Goal: Task Accomplishment & Management: Manage account settings

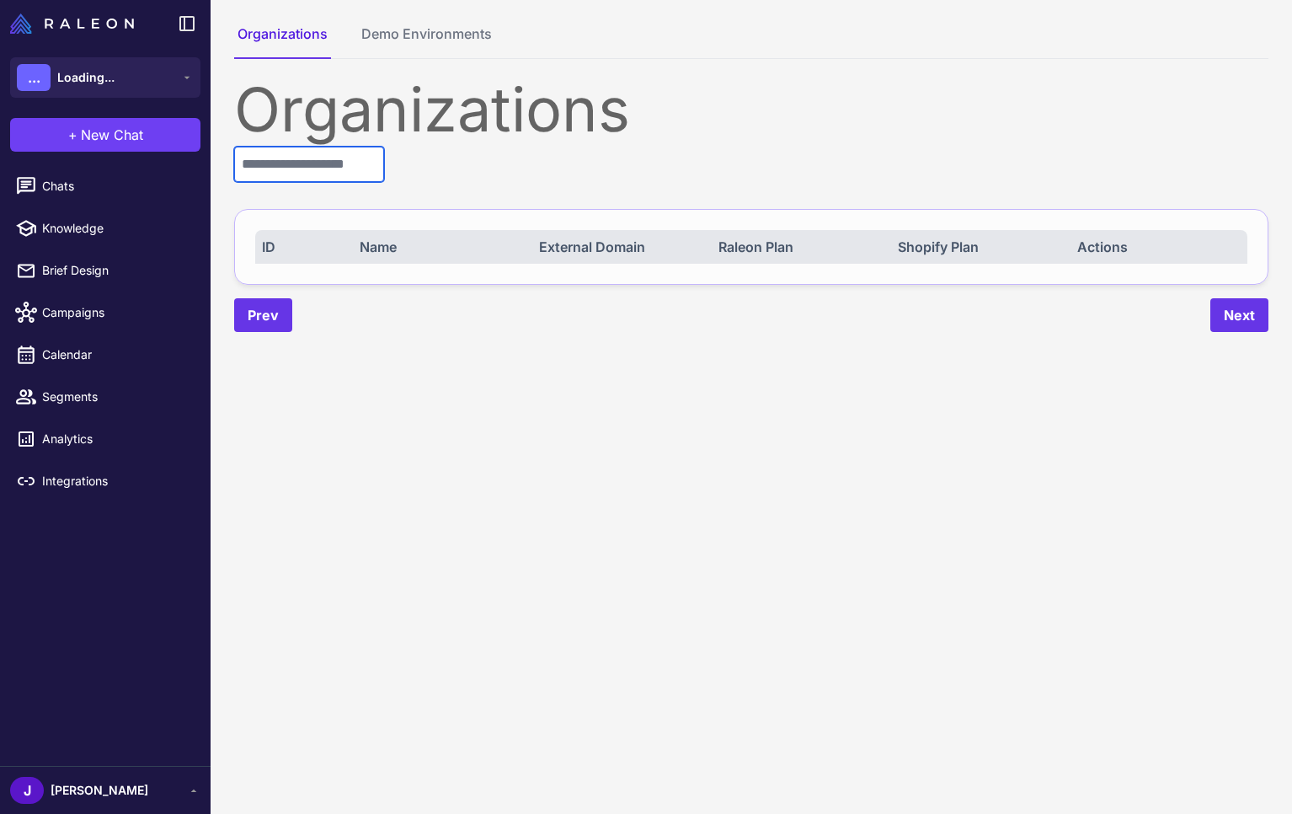
click at [265, 162] on input "text" at bounding box center [309, 164] width 150 height 35
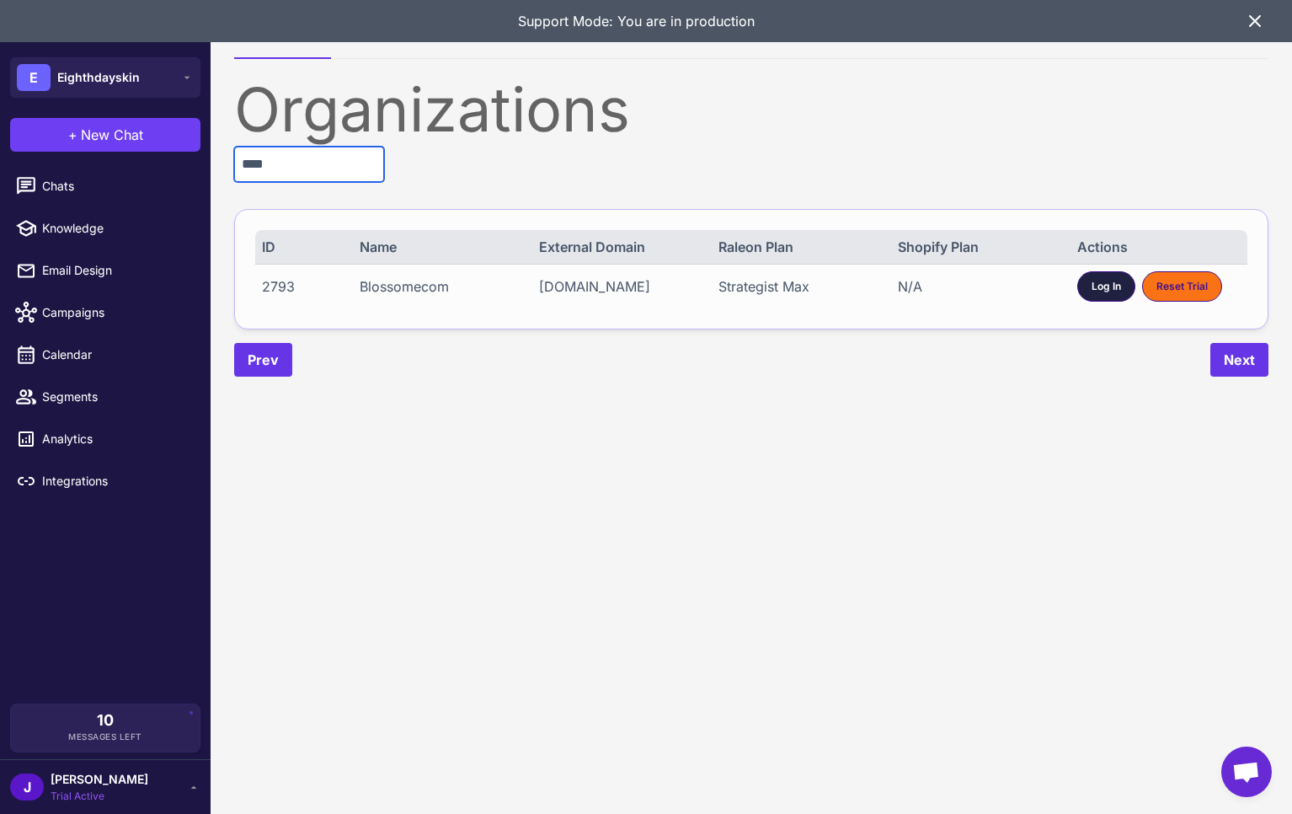
type input "****"
click at [1102, 293] on span "Log In" at bounding box center [1106, 286] width 29 height 15
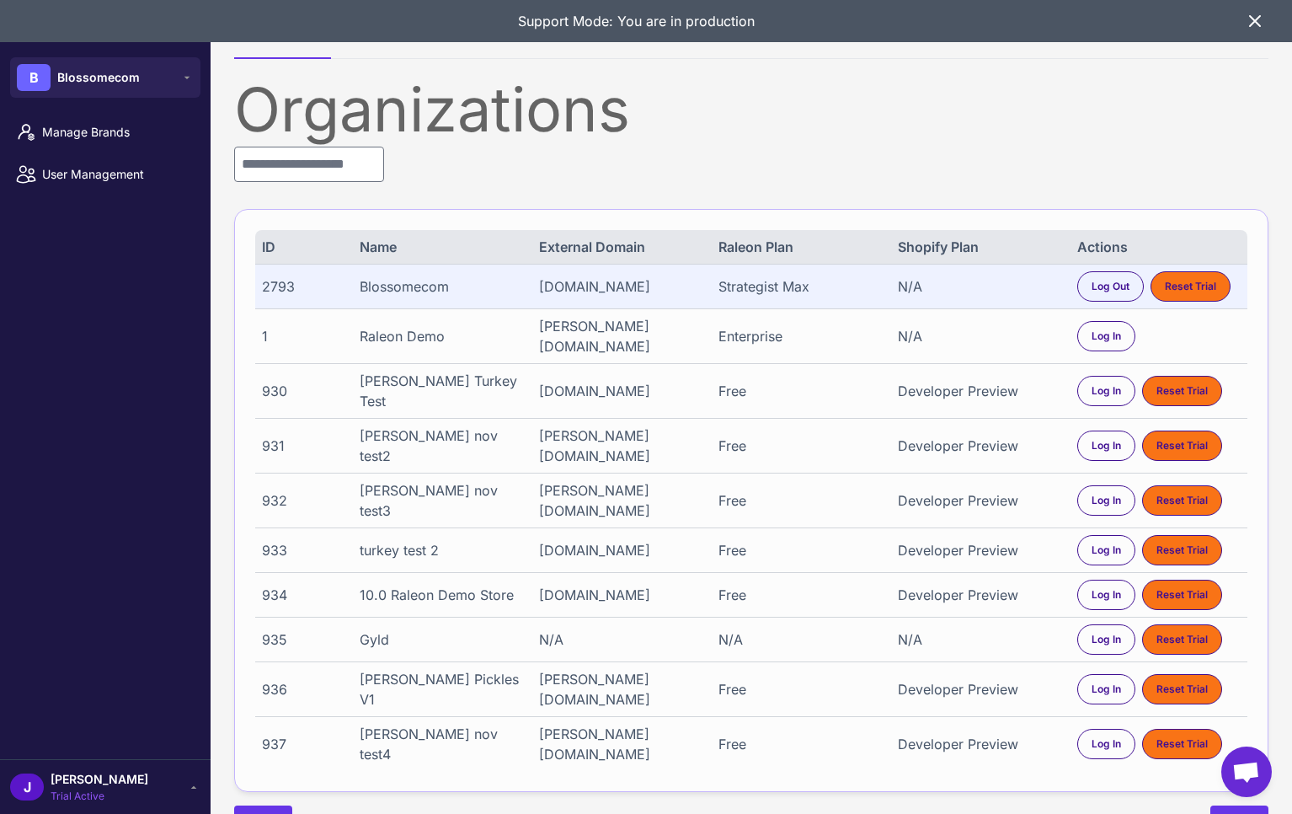
drag, startPoint x: 68, startPoint y: 779, endPoint x: 90, endPoint y: 758, distance: 30.4
click at [70, 779] on span "[PERSON_NAME]" at bounding box center [100, 779] width 98 height 19
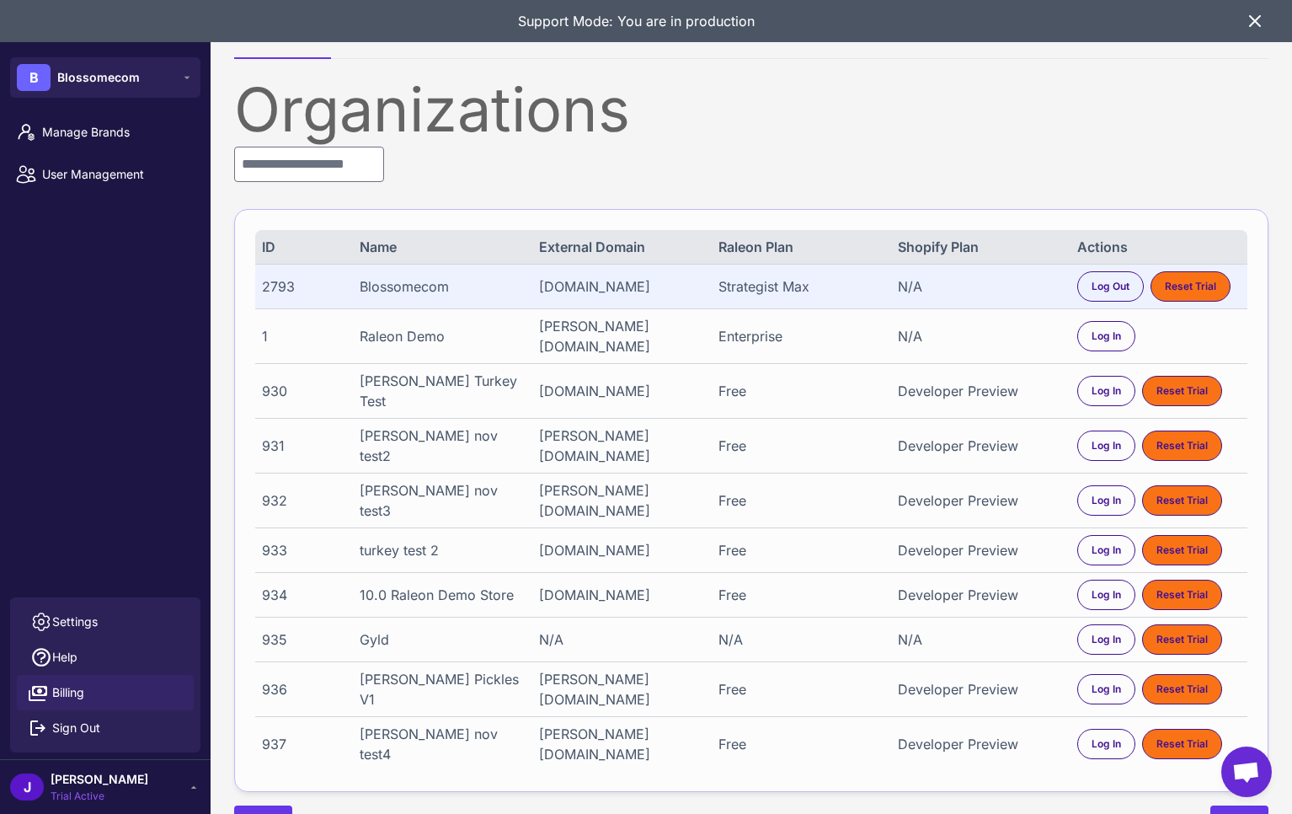
click at [89, 687] on link "Billing" at bounding box center [105, 692] width 177 height 35
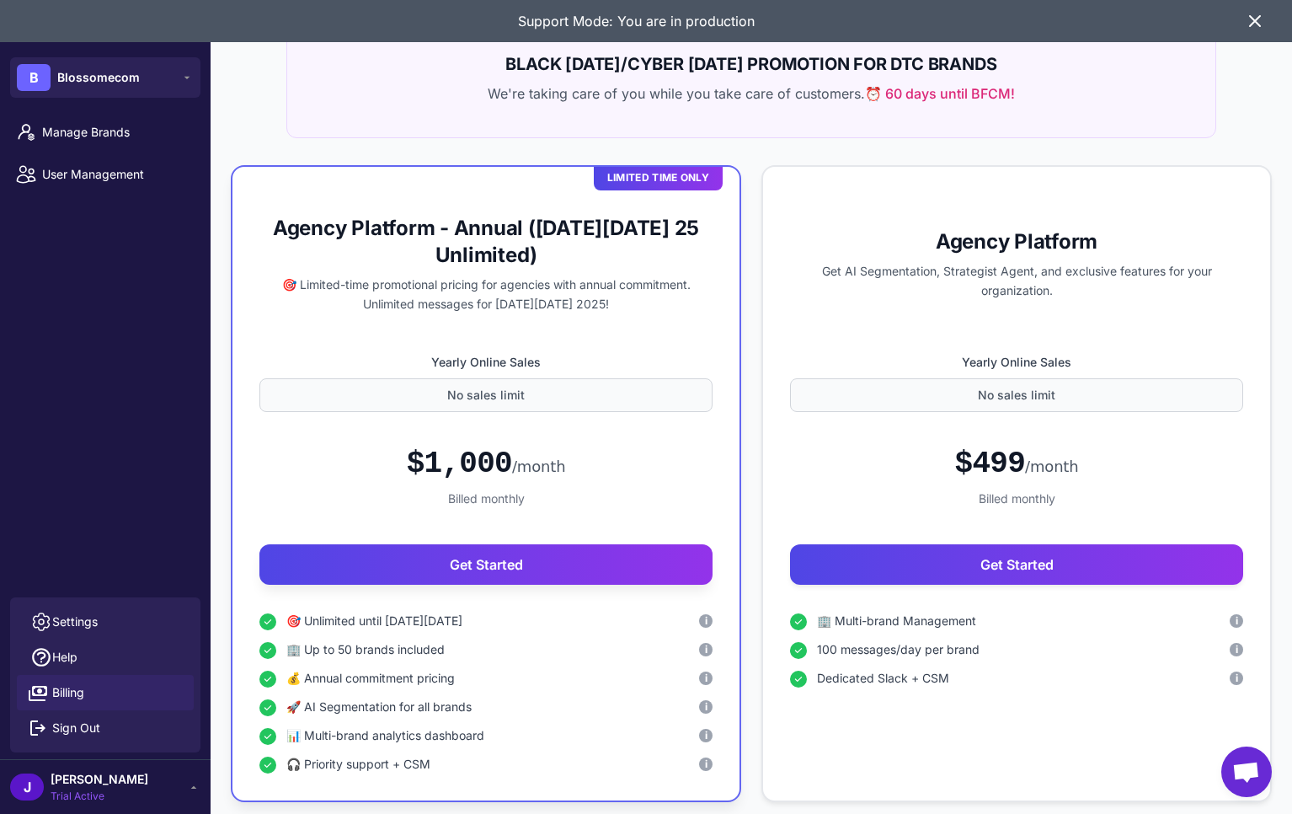
scroll to position [206, 0]
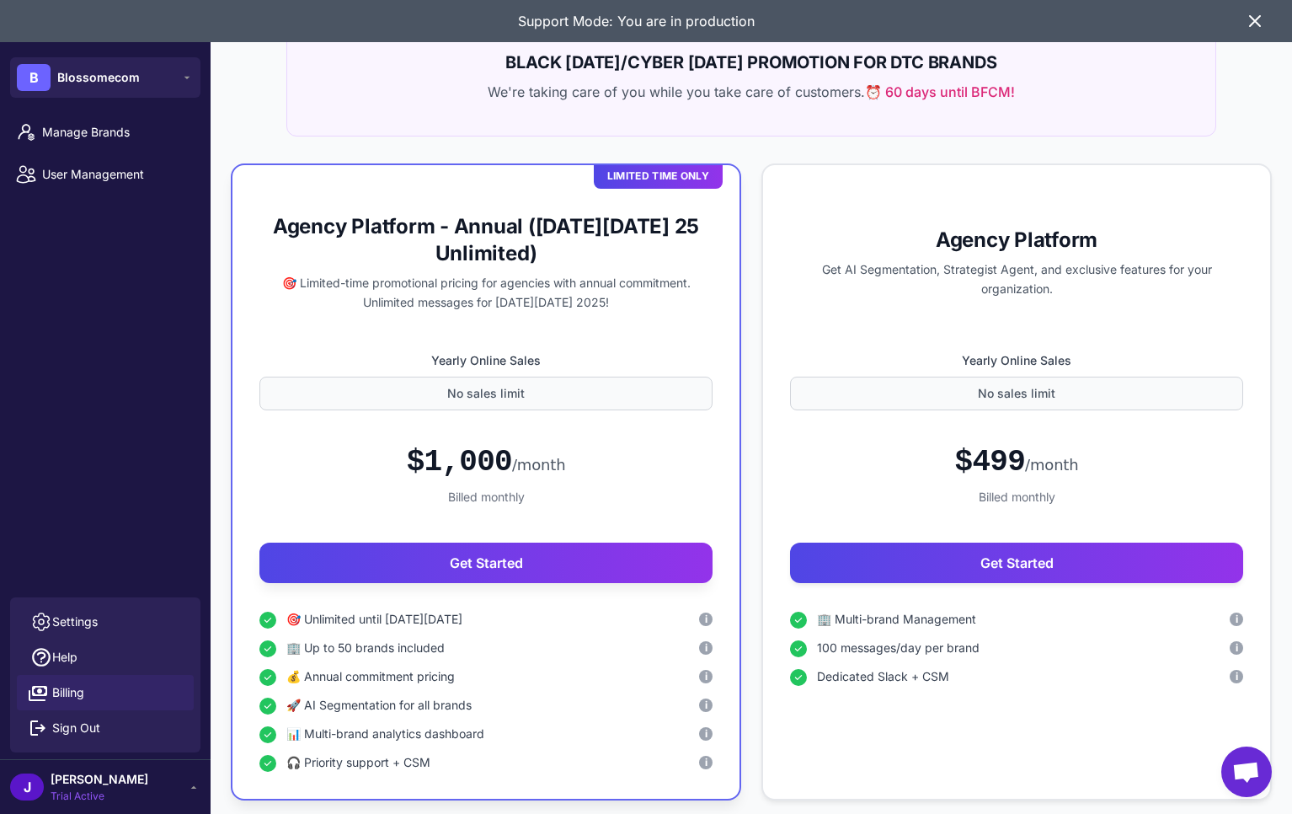
click at [1261, 21] on icon at bounding box center [1255, 21] width 20 height 20
